Goal: Transaction & Acquisition: Download file/media

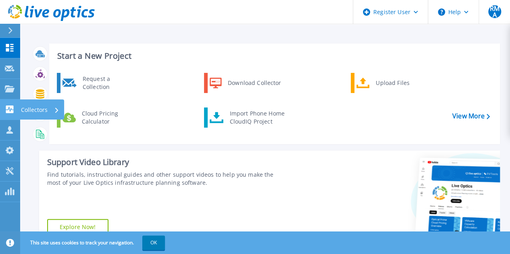
click at [41, 110] on p "Collectors" at bounding box center [34, 110] width 27 height 21
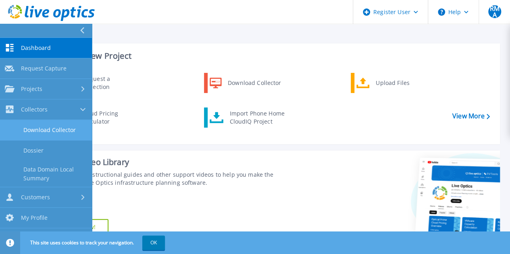
click at [48, 129] on link "Download Collector" at bounding box center [46, 130] width 92 height 21
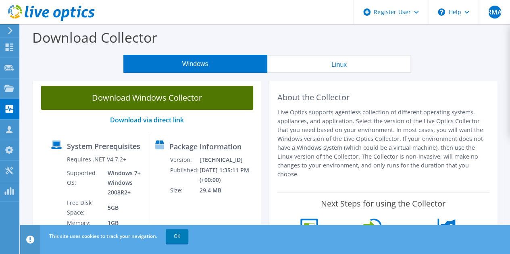
click at [145, 99] on link "Download Windows Collector" at bounding box center [147, 98] width 212 height 24
